Goal: Information Seeking & Learning: Find specific fact

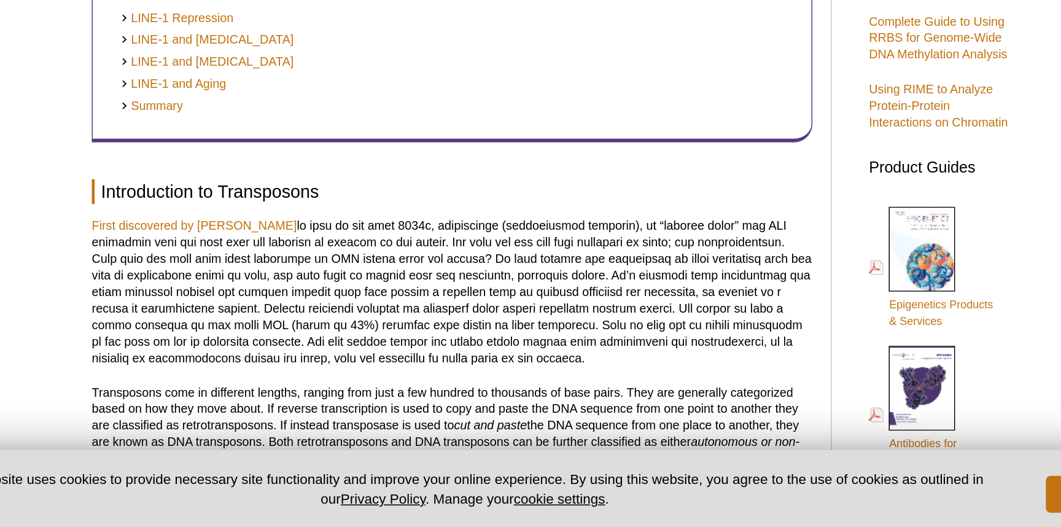
scroll to position [314, 0]
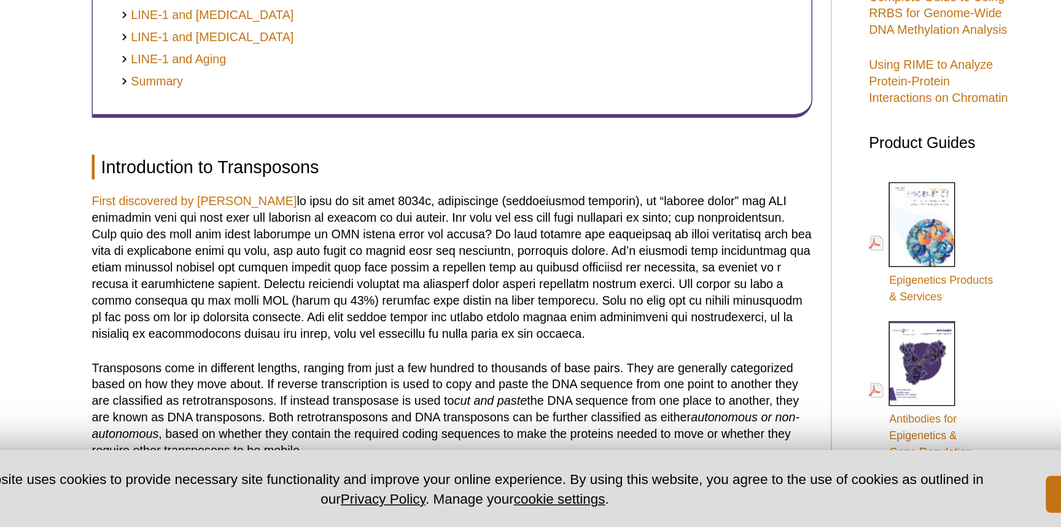
drag, startPoint x: 219, startPoint y: 283, endPoint x: 364, endPoint y: 284, distance: 144.8
copy link "First discovered by [PERSON_NAME]"
drag, startPoint x: 389, startPoint y: 284, endPoint x: 220, endPoint y: 279, distance: 168.8
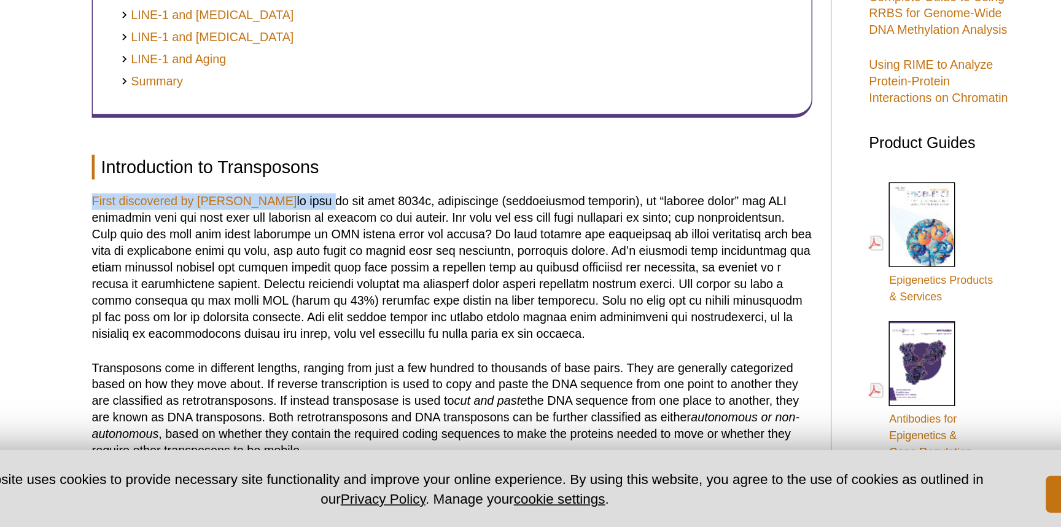
copy p "First discovered by [PERSON_NAME] in corn"
click at [376, 310] on p "First discovered by [PERSON_NAME]" at bounding box center [462, 353] width 481 height 99
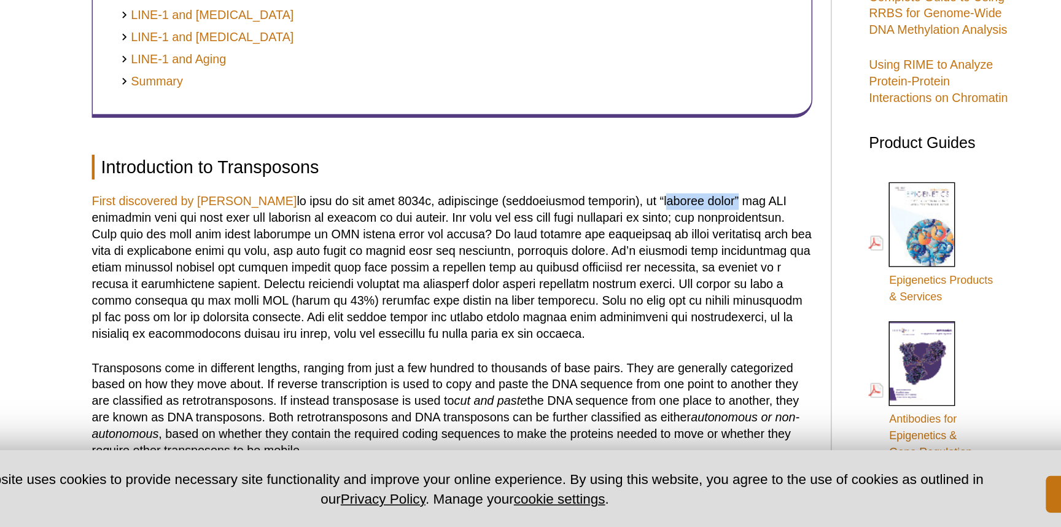
drag, startPoint x: 606, startPoint y: 284, endPoint x: 659, endPoint y: 282, distance: 53.4
click at [659, 304] on p "First discovered by [PERSON_NAME]" at bounding box center [462, 353] width 481 height 99
copy p "jumping genes"
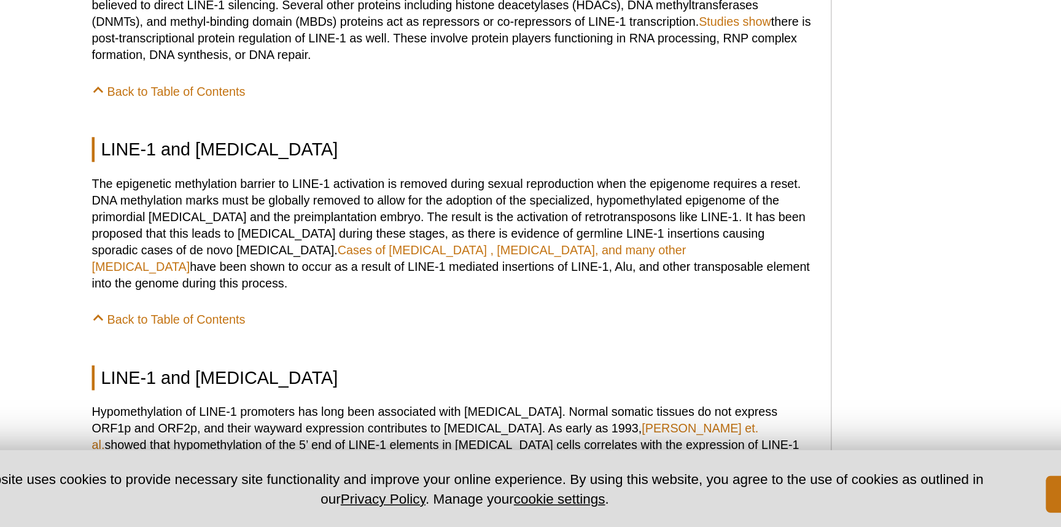
scroll to position [1362, 0]
